Goal: Transaction & Acquisition: Purchase product/service

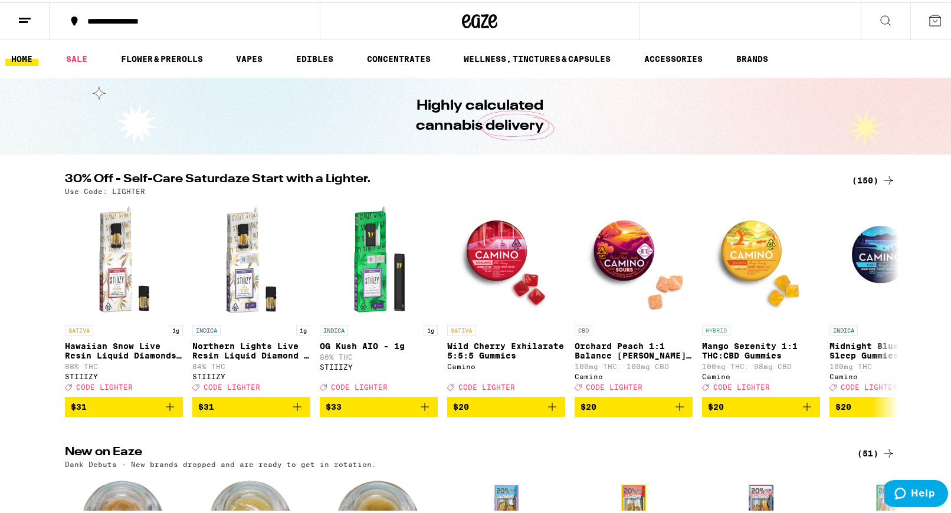
click at [874, 171] on div "(150)" at bounding box center [874, 178] width 44 height 14
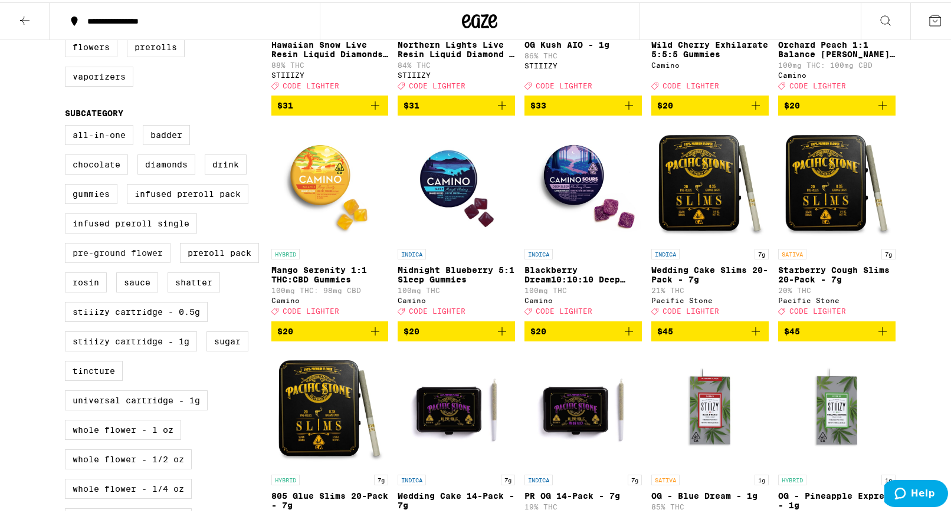
scroll to position [472, 0]
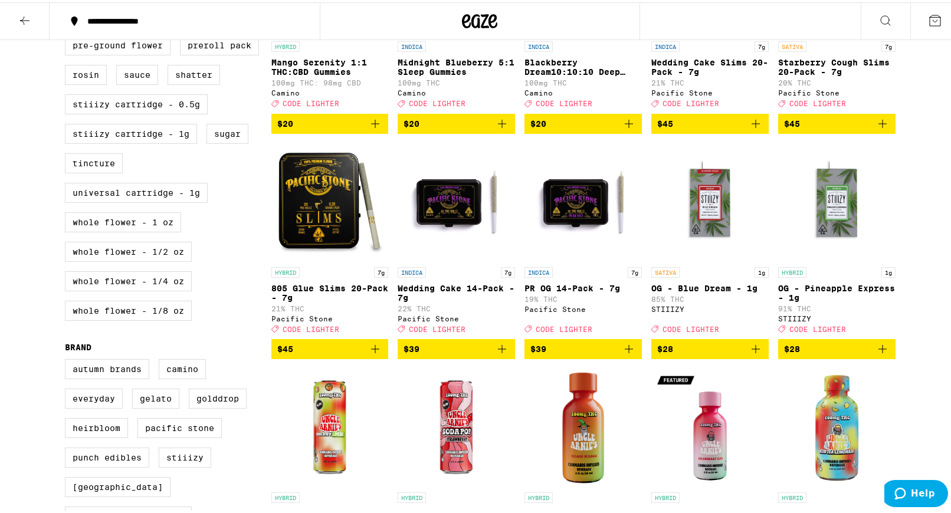
click at [148, 254] on div "All-In-One Badder Chocolate Diamonds Drink Gummies Infused Preroll Pack Infused…" at bounding box center [168, 121] width 206 height 413
click at [148, 230] on label "Whole Flower - 1 oz" at bounding box center [123, 220] width 116 height 20
checkbox input "true"
